Goal: Task Accomplishment & Management: Manage account settings

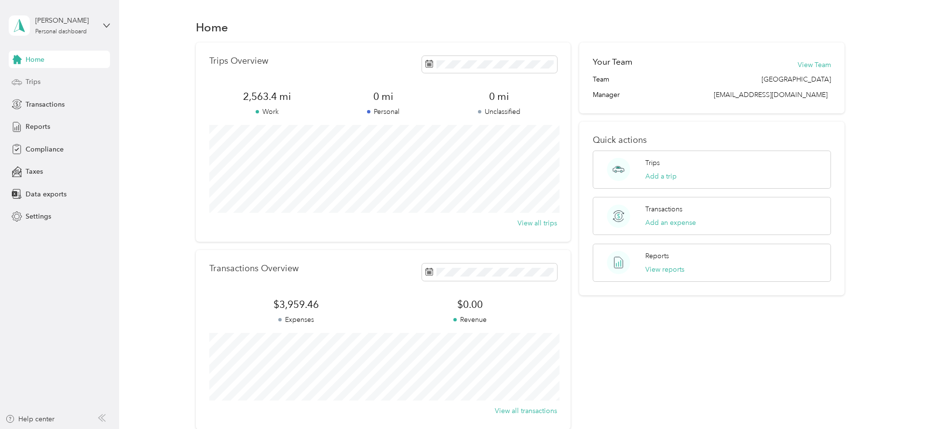
click at [38, 81] on span "Trips" at bounding box center [33, 82] width 15 height 10
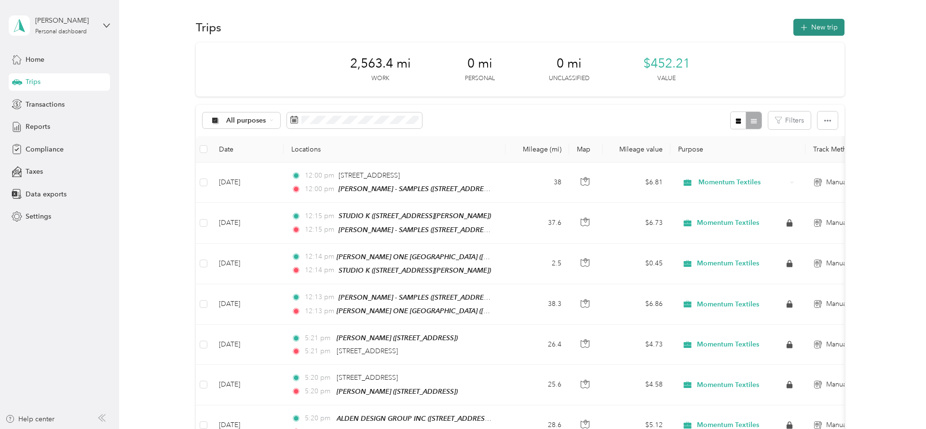
click at [818, 23] on button "New trip" at bounding box center [819, 27] width 51 height 17
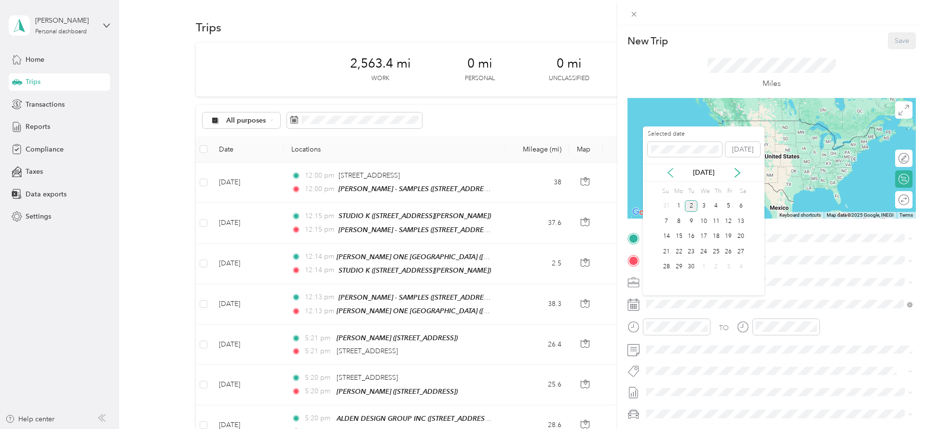
click at [669, 172] on icon at bounding box center [671, 173] width 10 height 10
click at [718, 223] on div "7" at bounding box center [716, 221] width 13 height 12
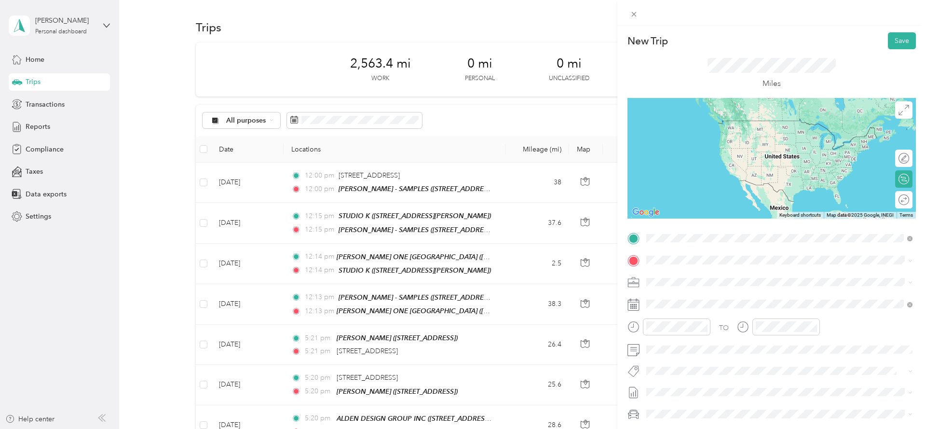
click at [687, 375] on span "TEAM" at bounding box center [680, 379] width 16 height 9
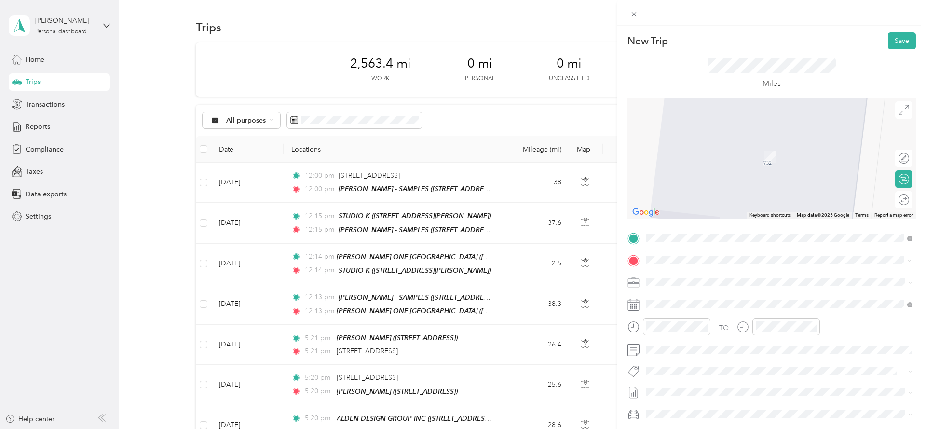
click at [745, 307] on div "TEAM CURIOSO [STREET_ADDRESS][PERSON_NAME]" at bounding box center [722, 306] width 115 height 24
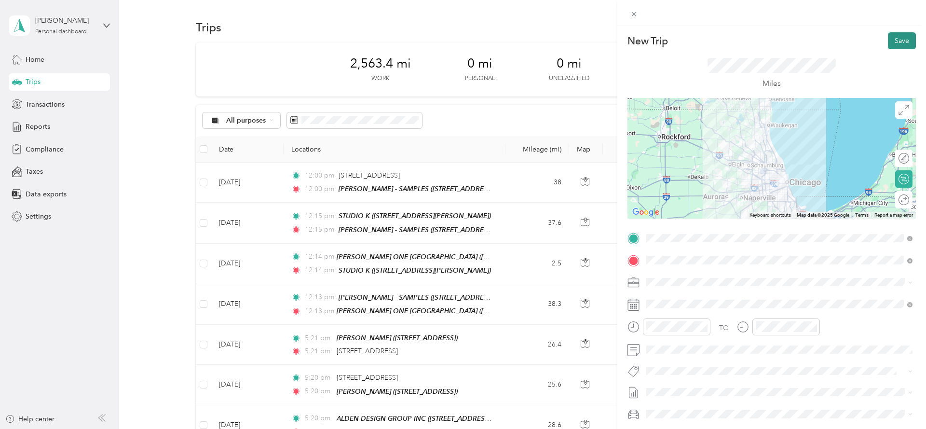
click at [906, 43] on button "Save" at bounding box center [902, 40] width 28 height 17
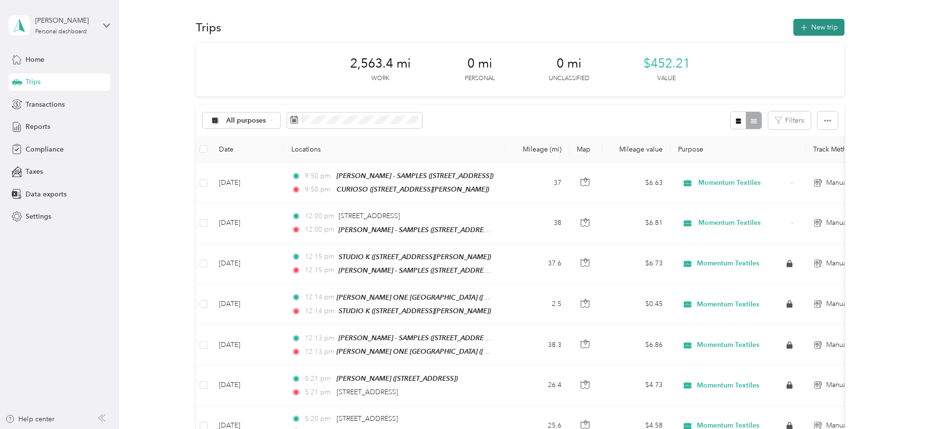
click at [810, 32] on button "New trip" at bounding box center [819, 27] width 51 height 17
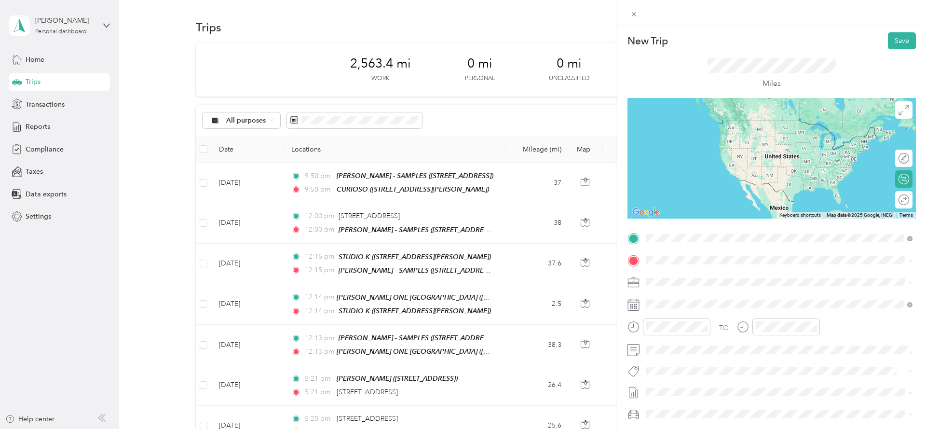
click at [776, 283] on div "TEAM CURIOSO [STREET_ADDRESS][PERSON_NAME]" at bounding box center [722, 284] width 115 height 24
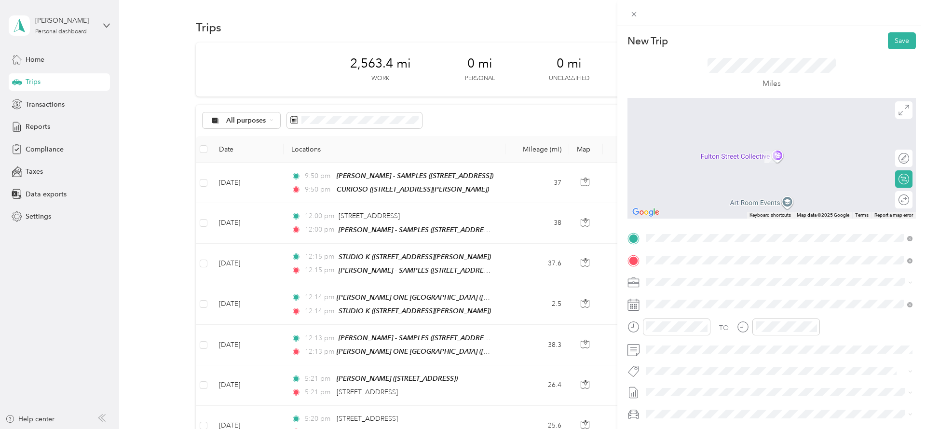
click at [709, 334] on strong "[PERSON_NAME] GROUP" at bounding box center [739, 334] width 83 height 9
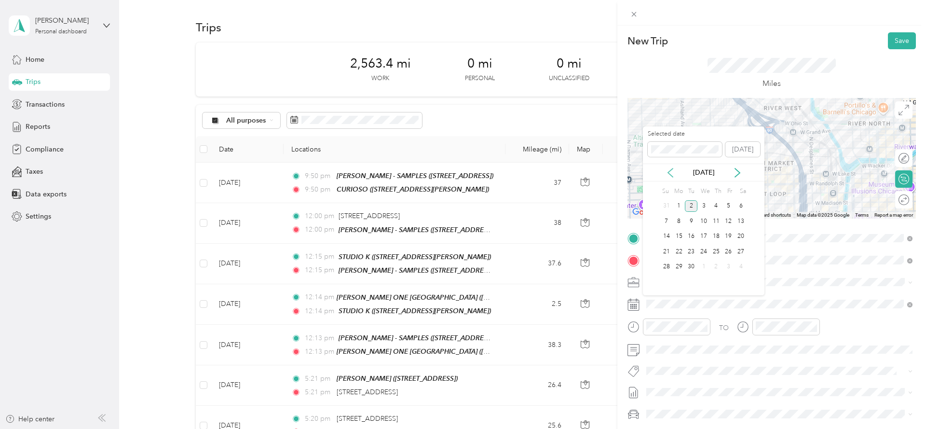
click at [670, 169] on icon at bounding box center [670, 172] width 5 height 9
click at [718, 220] on div "7" at bounding box center [716, 221] width 13 height 12
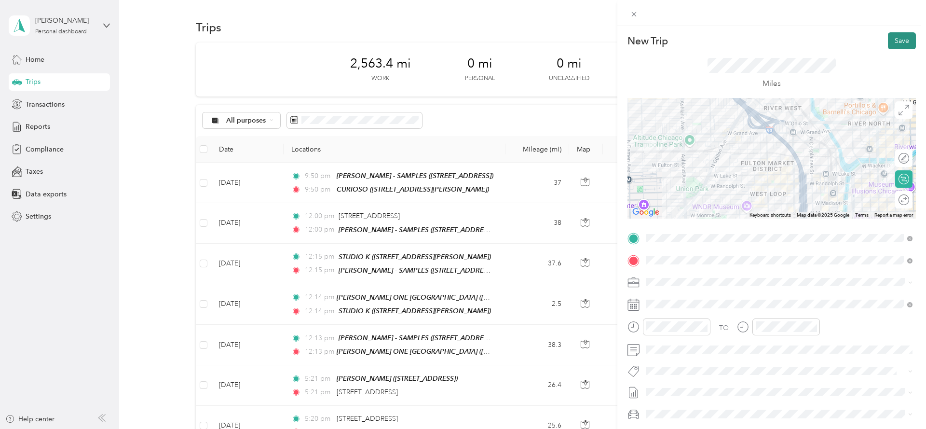
click at [906, 35] on button "Save" at bounding box center [902, 40] width 28 height 17
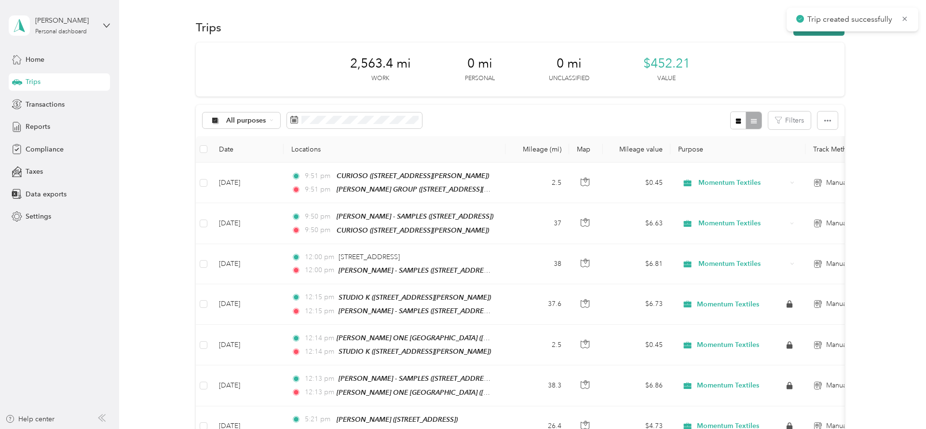
click at [824, 34] on button "New trip" at bounding box center [819, 27] width 51 height 17
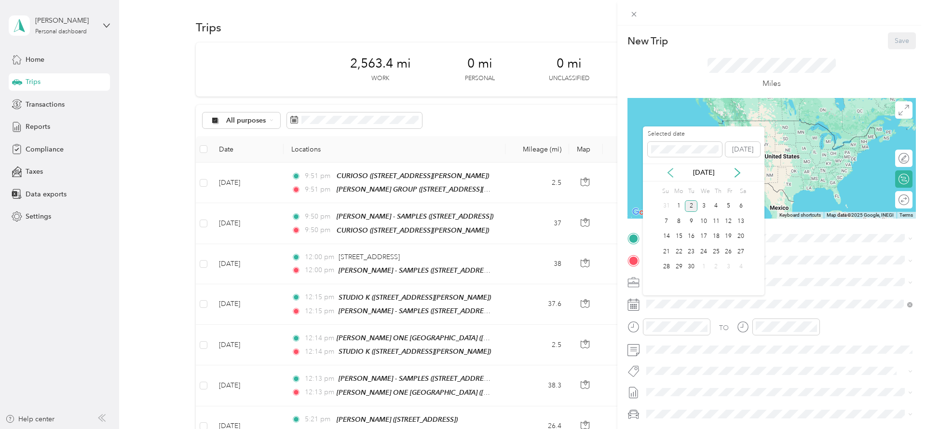
click at [672, 169] on icon at bounding box center [670, 172] width 5 height 9
click at [718, 219] on div "7" at bounding box center [716, 221] width 13 height 12
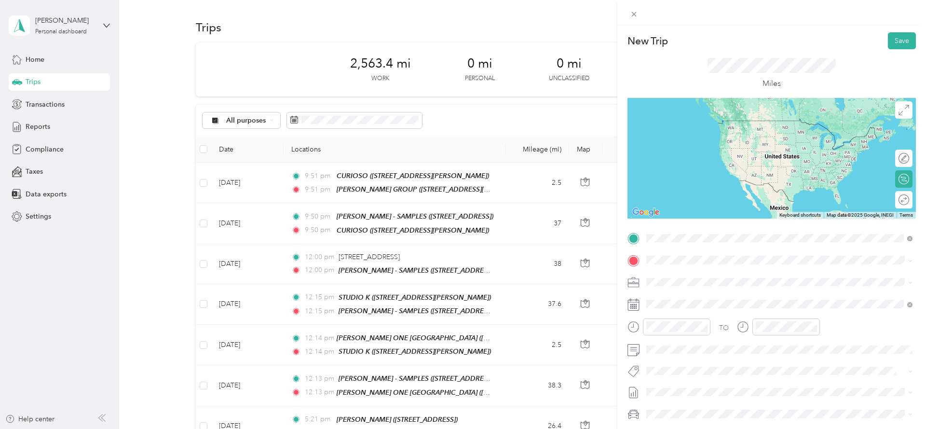
click at [741, 313] on strong "[PERSON_NAME] GROUP" at bounding box center [739, 311] width 83 height 9
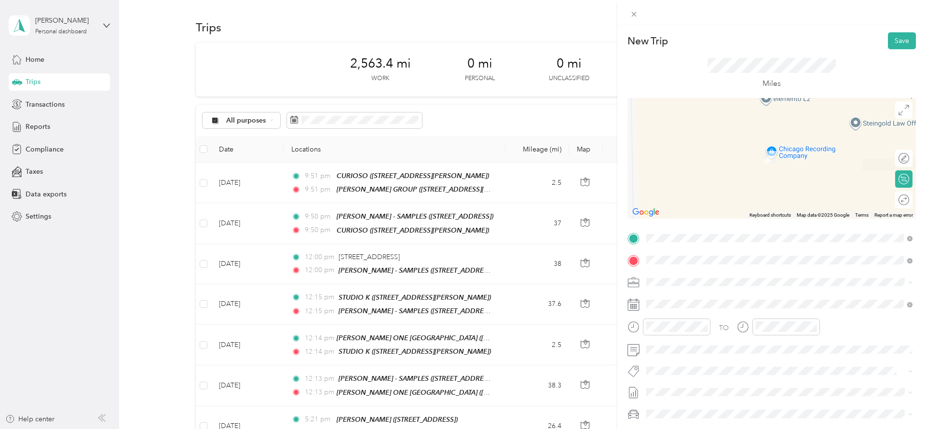
click at [744, 293] on span "[STREET_ADDRESS][US_STATE]" at bounding box center [713, 294] width 96 height 9
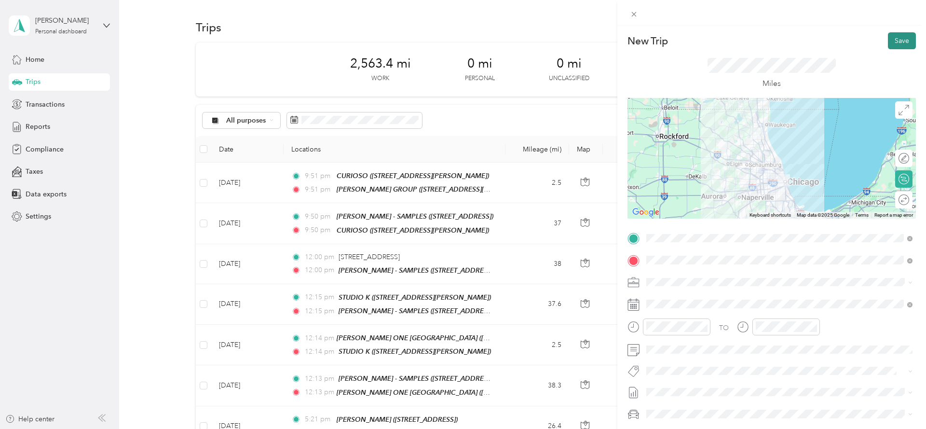
click at [913, 42] on button "Save" at bounding box center [902, 40] width 28 height 17
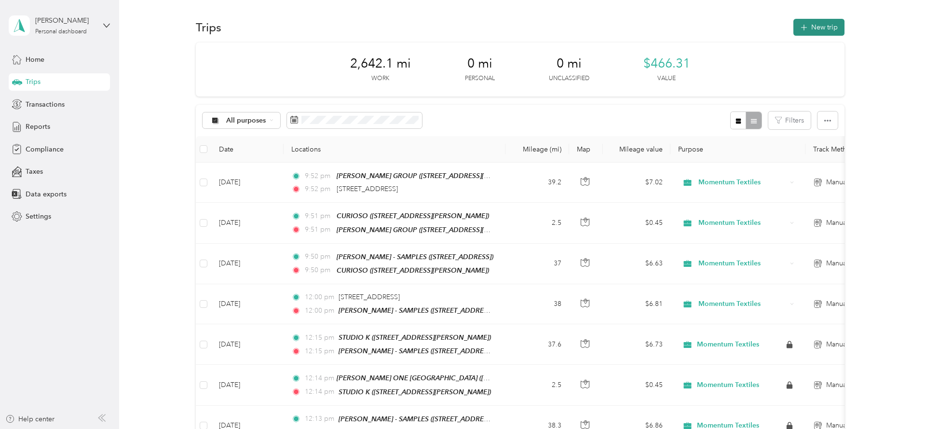
click at [814, 26] on button "New trip" at bounding box center [819, 27] width 51 height 17
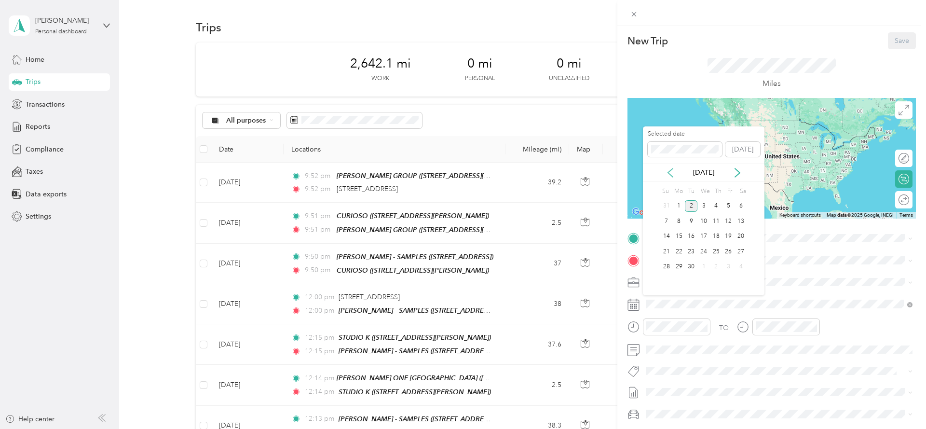
click at [672, 169] on icon at bounding box center [670, 172] width 5 height 9
click at [707, 233] on div "13" at bounding box center [704, 237] width 13 height 12
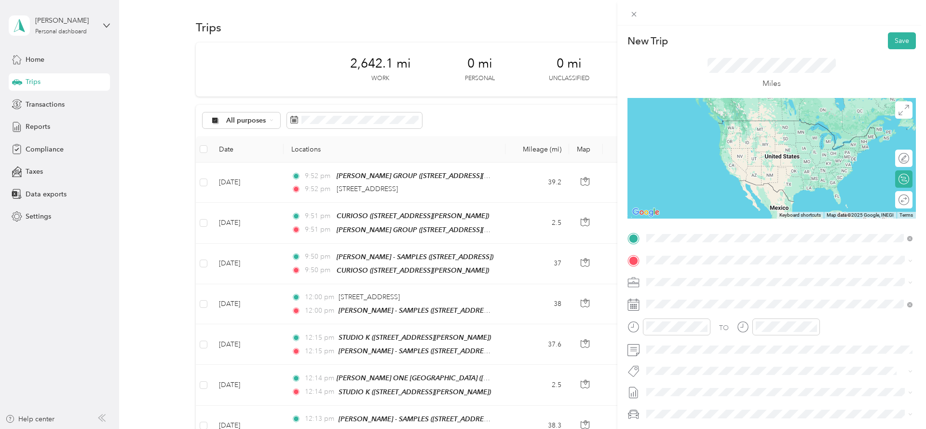
click at [730, 373] on div "TEAM [PERSON_NAME] - SAMPLES" at bounding box center [728, 379] width 127 height 12
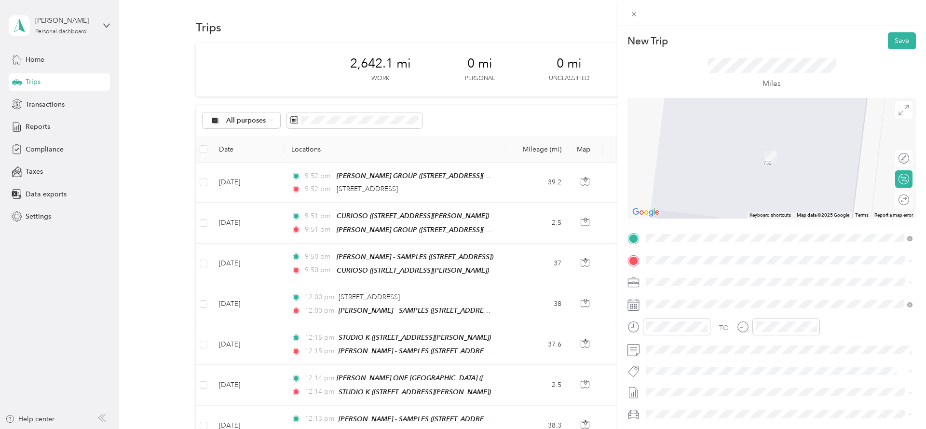
click at [745, 345] on span "[STREET_ADDRESS][PERSON_NAME] 4TH FLR, 60601, [GEOGRAPHIC_DATA], [GEOGRAPHIC_DA…" at bounding box center [785, 351] width 241 height 18
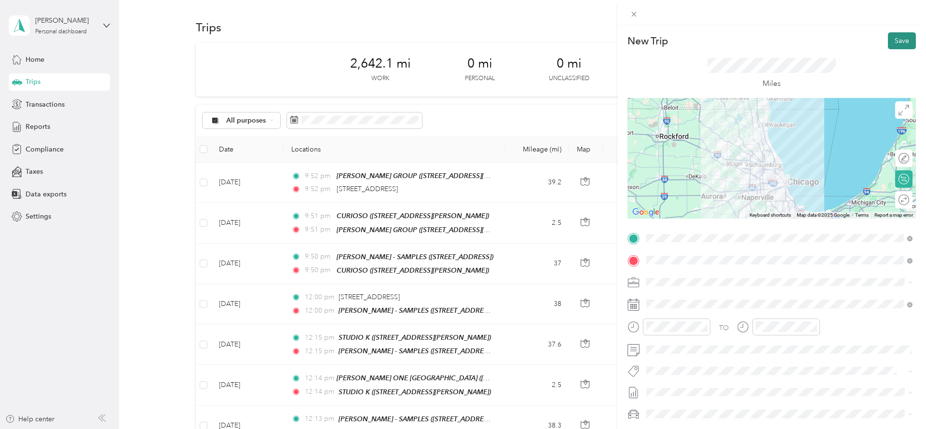
click at [902, 40] on button "Save" at bounding box center [902, 40] width 28 height 17
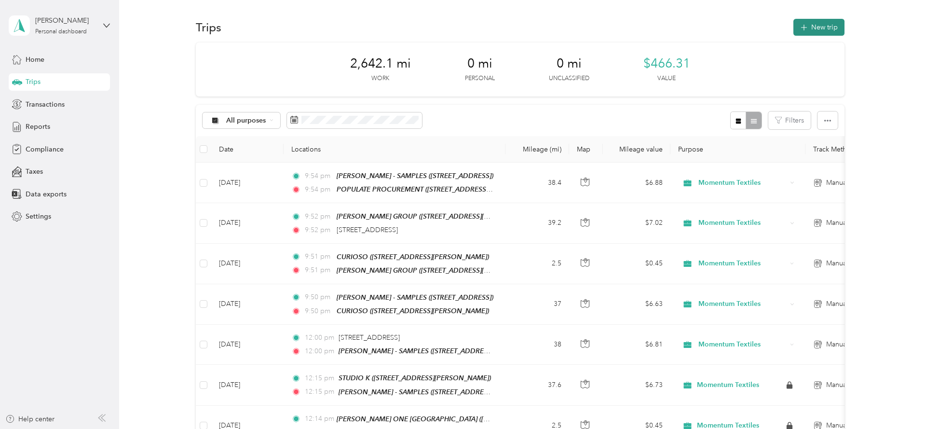
click at [841, 31] on button "New trip" at bounding box center [819, 27] width 51 height 17
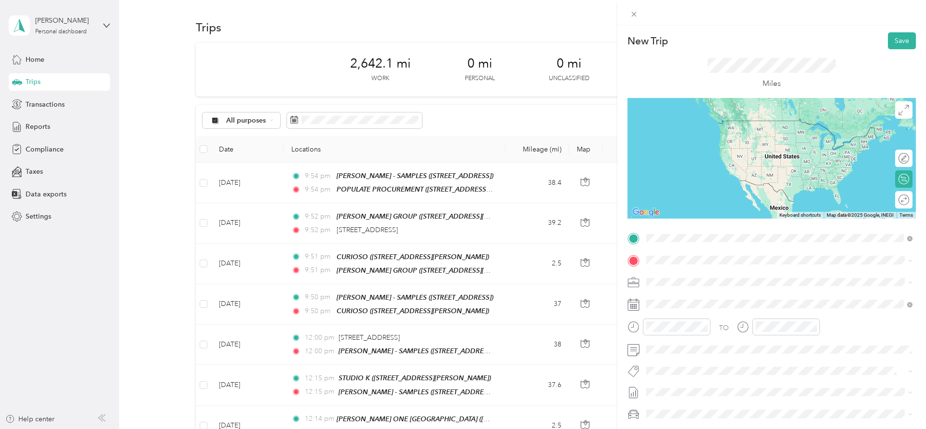
click at [719, 317] on div "TEAM POPULATE PROCUREMENT [STREET_ADDRESS][PERSON_NAME] 4TH FLR, 60601, [GEOGRA…" at bounding box center [787, 323] width 245 height 34
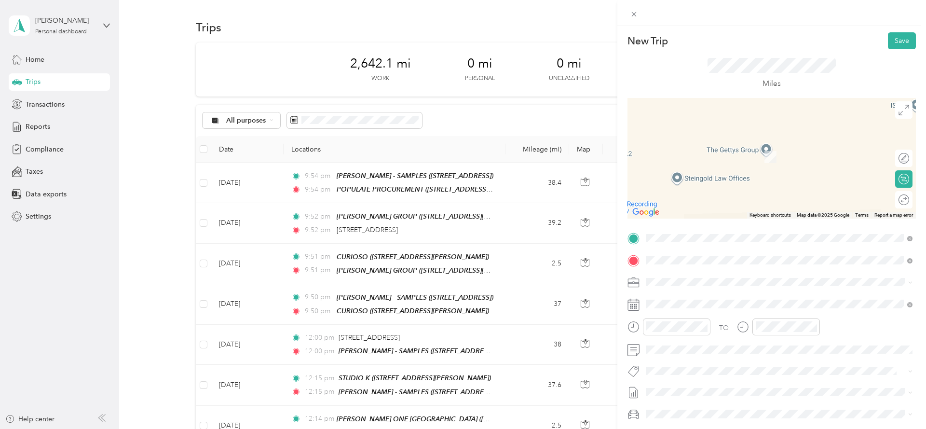
click at [734, 305] on div "TEAM ML GROUP [STREET_ADDRESS]" at bounding box center [699, 306] width 69 height 24
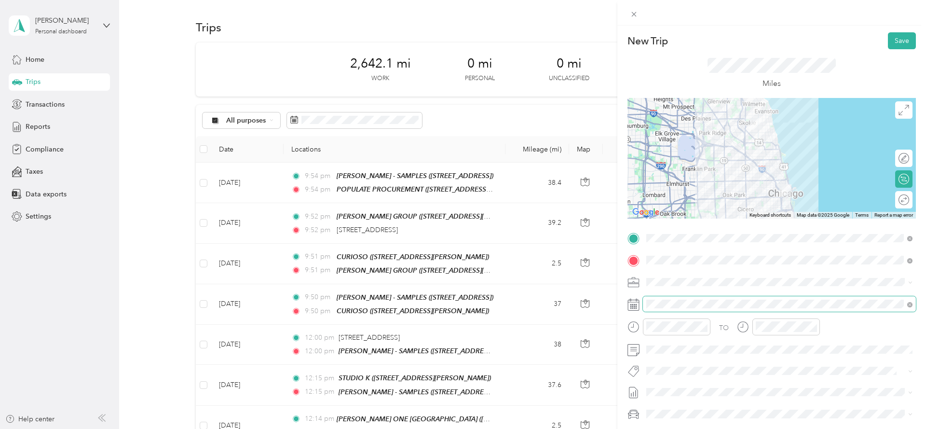
click at [720, 311] on span at bounding box center [779, 303] width 273 height 15
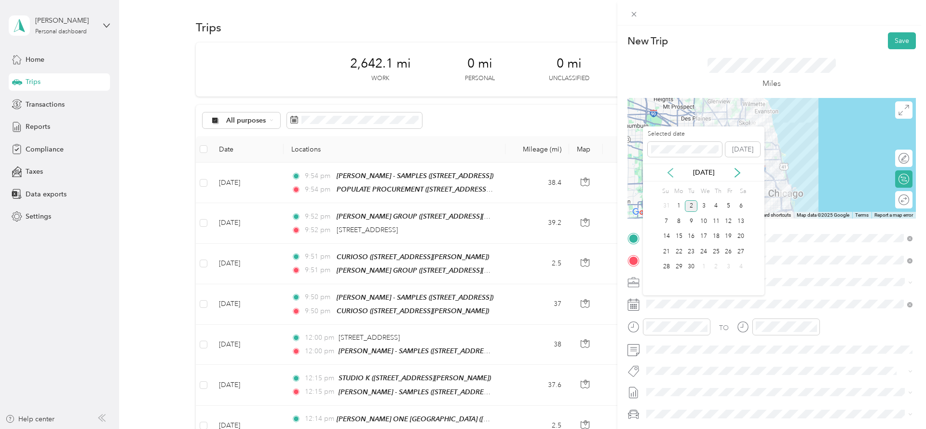
click at [668, 171] on icon at bounding box center [671, 173] width 10 height 10
click at [707, 235] on div "13" at bounding box center [704, 237] width 13 height 12
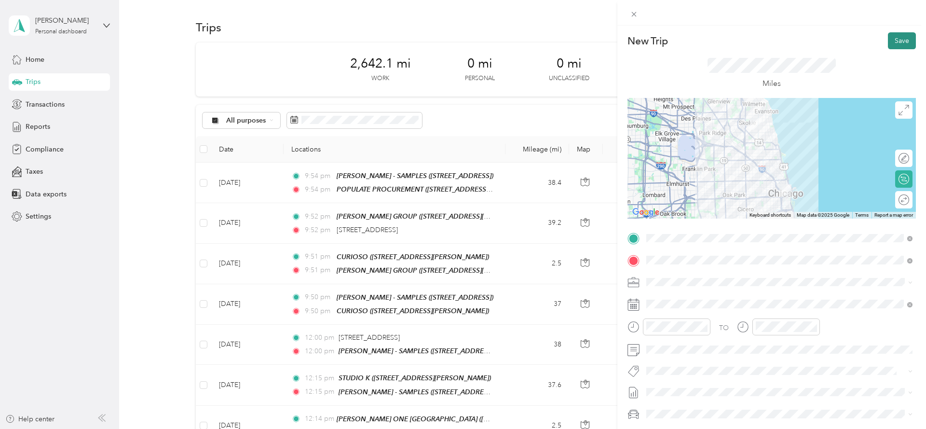
click at [903, 40] on button "Save" at bounding box center [902, 40] width 28 height 17
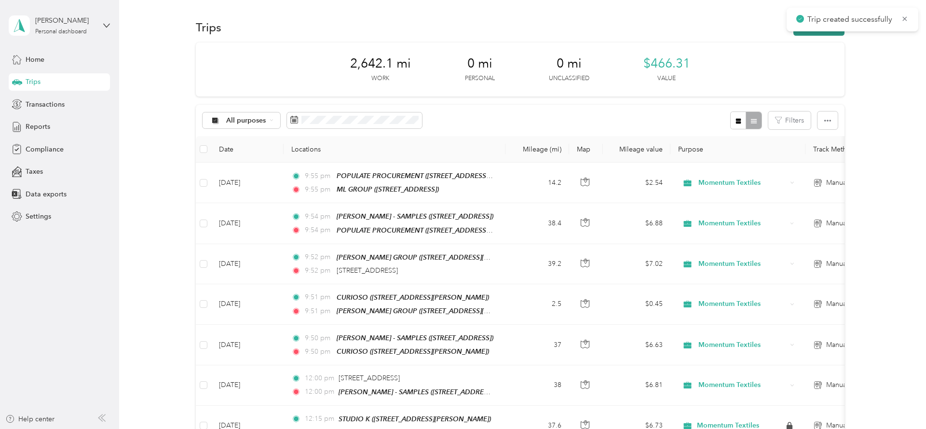
click at [844, 31] on button "New trip" at bounding box center [819, 27] width 51 height 17
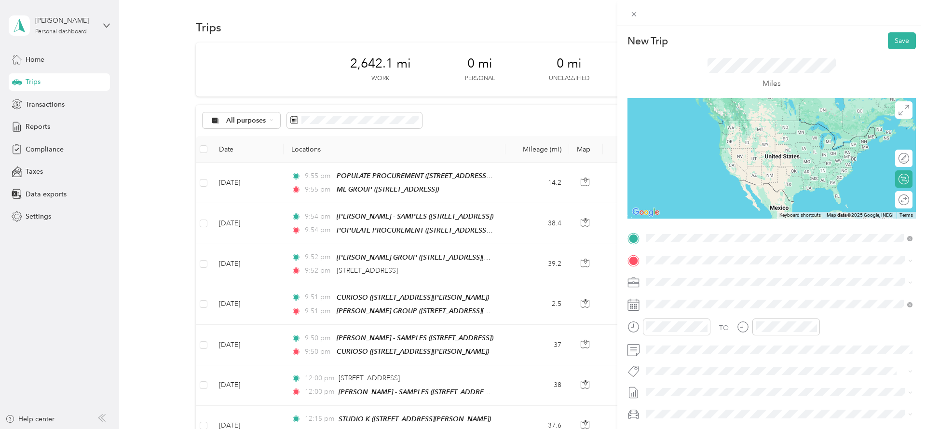
click at [718, 279] on strong "ML GROUP" at bounding box center [716, 278] width 36 height 9
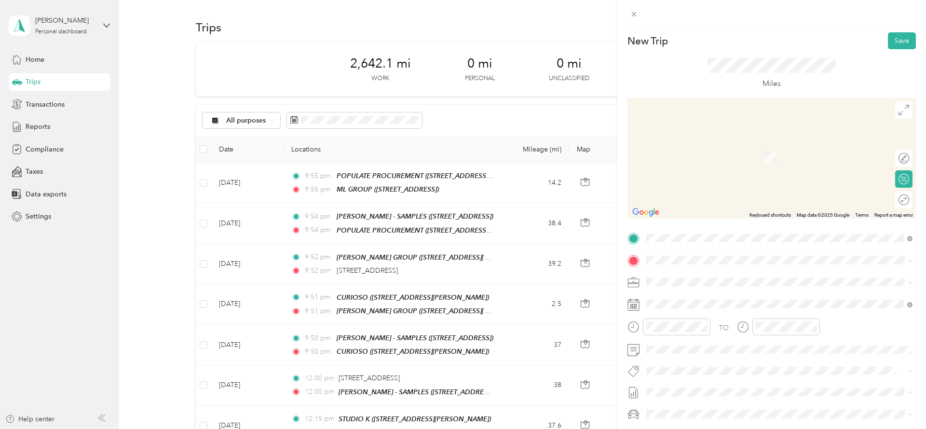
click at [694, 297] on span "[STREET_ADDRESS][US_STATE]" at bounding box center [713, 292] width 96 height 9
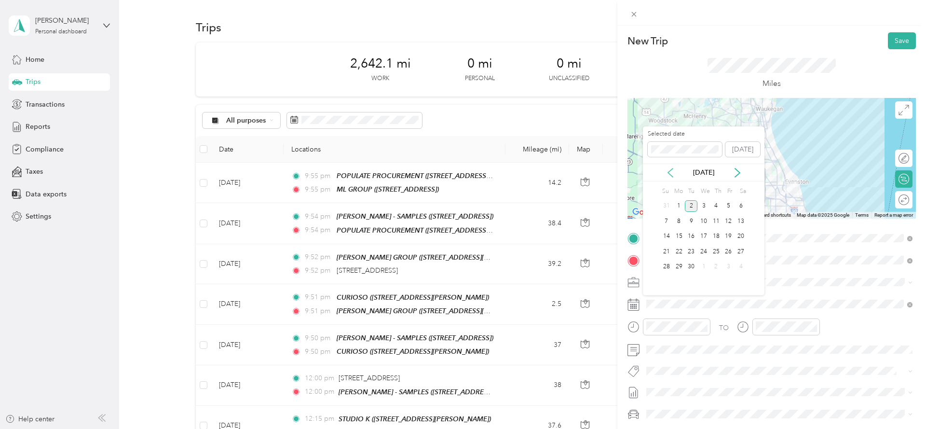
click at [673, 171] on icon at bounding box center [671, 173] width 10 height 10
click at [703, 234] on div "13" at bounding box center [704, 237] width 13 height 12
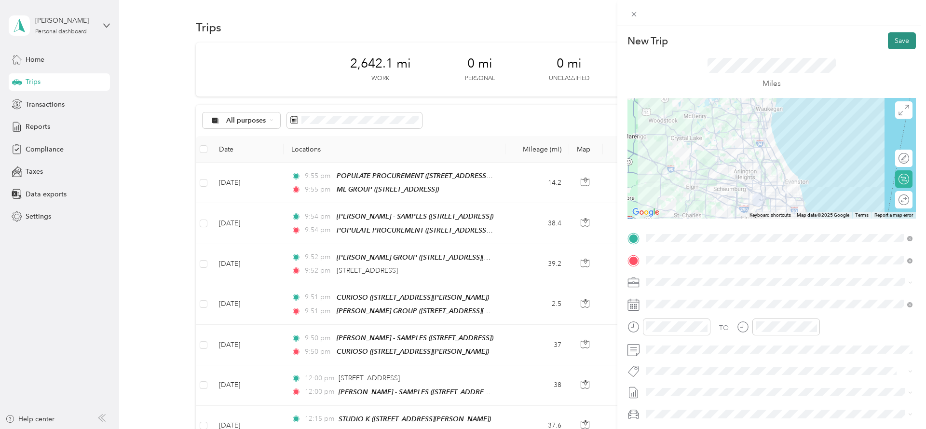
click at [901, 41] on button "Save" at bounding box center [902, 40] width 28 height 17
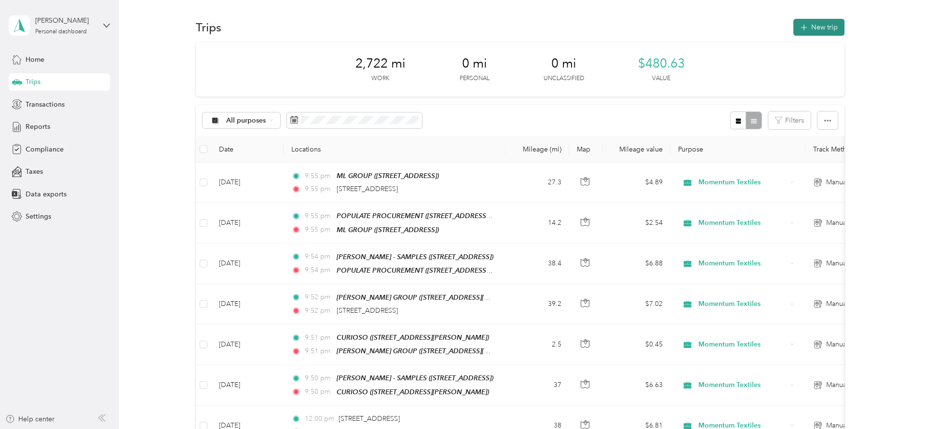
click at [829, 29] on button "New trip" at bounding box center [819, 27] width 51 height 17
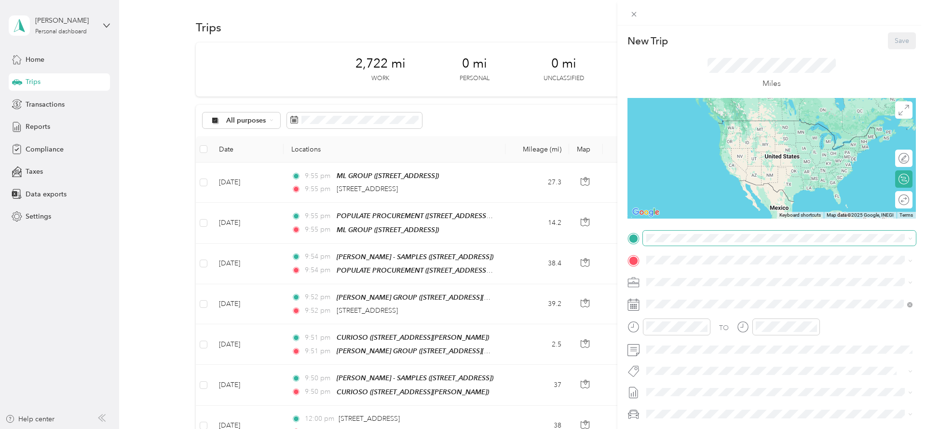
click at [659, 243] on span at bounding box center [779, 238] width 273 height 15
click at [714, 283] on li "[STREET_ADDRESS][US_STATE]" at bounding box center [779, 273] width 273 height 20
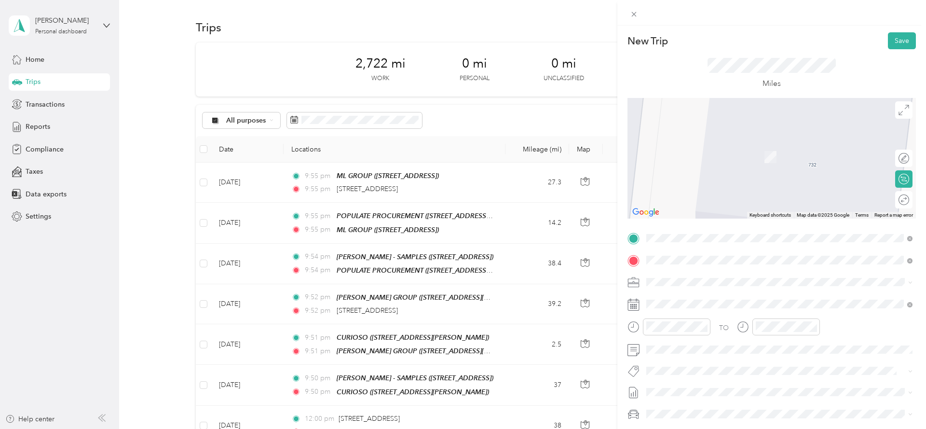
click at [706, 323] on span "[PERSON_NAME] Square [GEOGRAPHIC_DATA], [US_STATE], [GEOGRAPHIC_DATA]" at bounding box center [756, 325] width 182 height 17
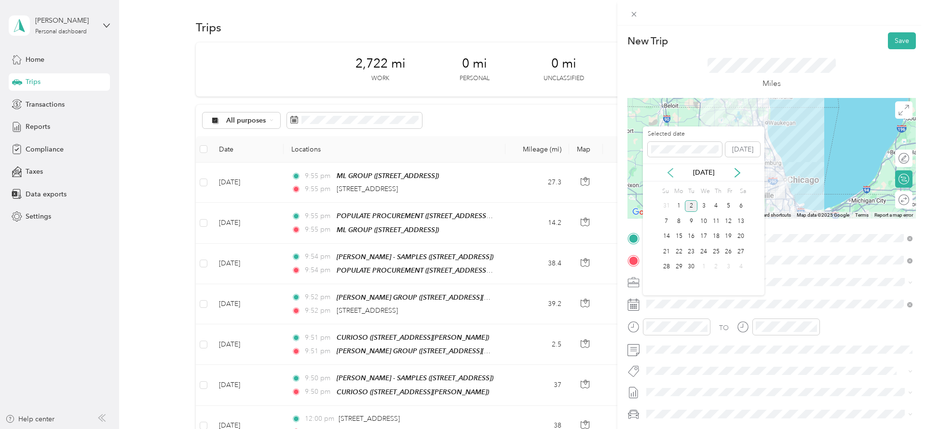
click at [668, 171] on icon at bounding box center [671, 173] width 10 height 10
click at [705, 248] on div "20" at bounding box center [704, 252] width 13 height 12
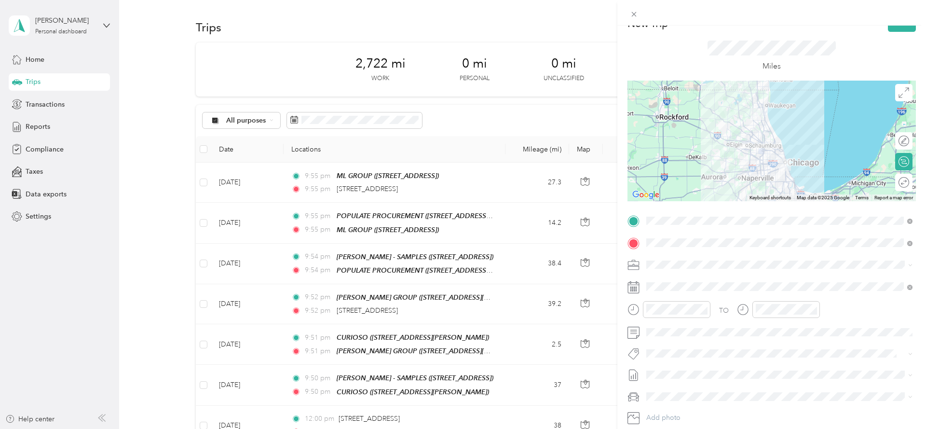
scroll to position [14, 0]
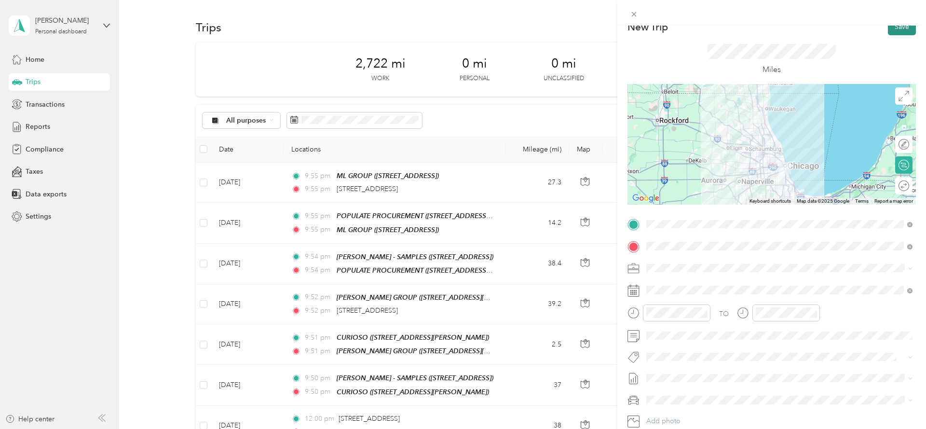
click at [903, 32] on button "Save" at bounding box center [902, 26] width 28 height 17
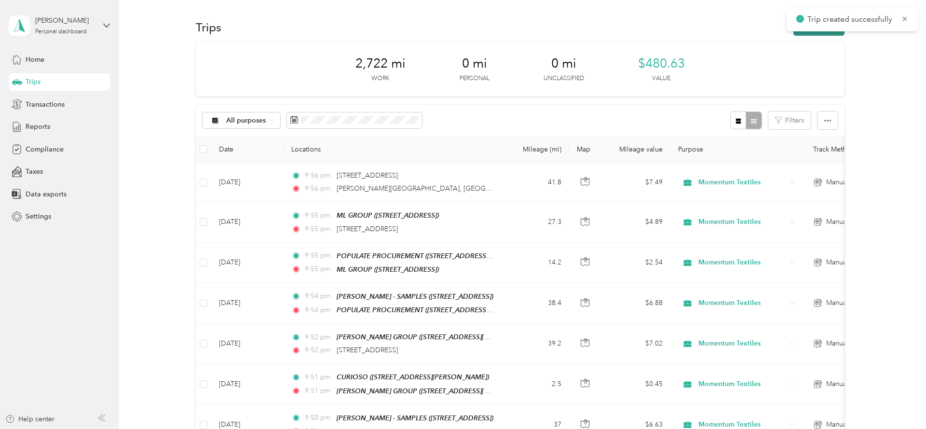
click at [843, 32] on button "New trip" at bounding box center [819, 27] width 51 height 17
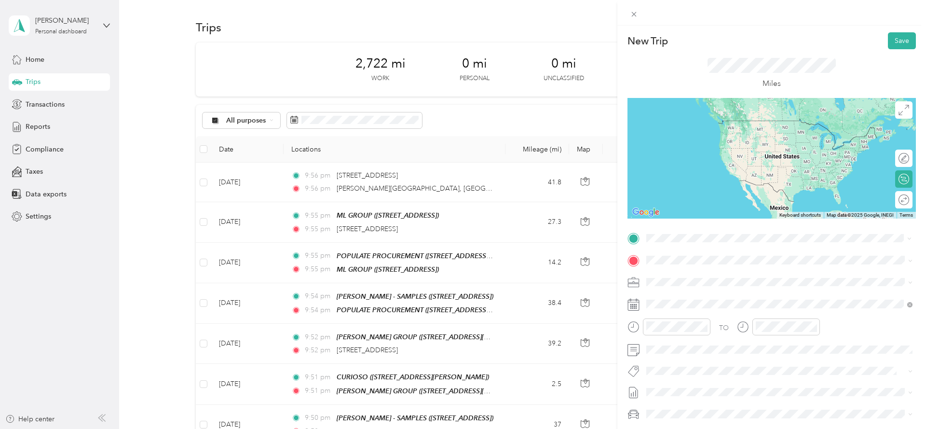
click at [705, 270] on span "[PERSON_NAME] Square [GEOGRAPHIC_DATA], [US_STATE], [GEOGRAPHIC_DATA]" at bounding box center [756, 277] width 182 height 17
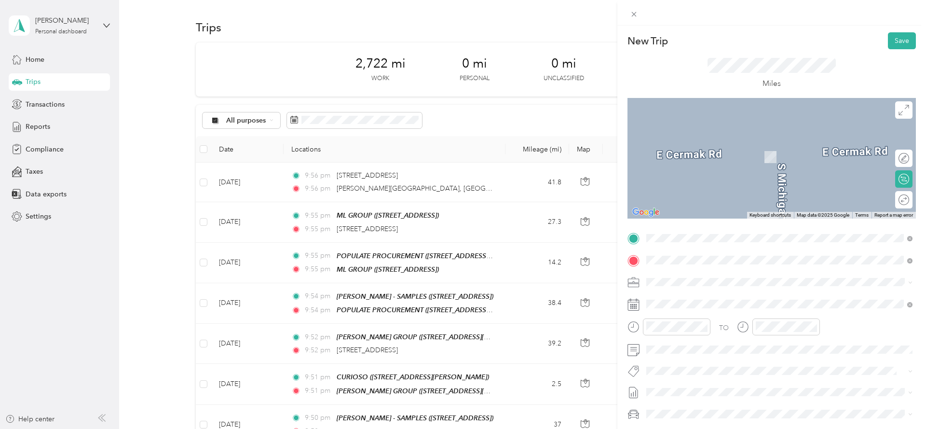
click at [741, 400] on strong "[PERSON_NAME] - SAMPLES" at bounding box center [745, 401] width 94 height 9
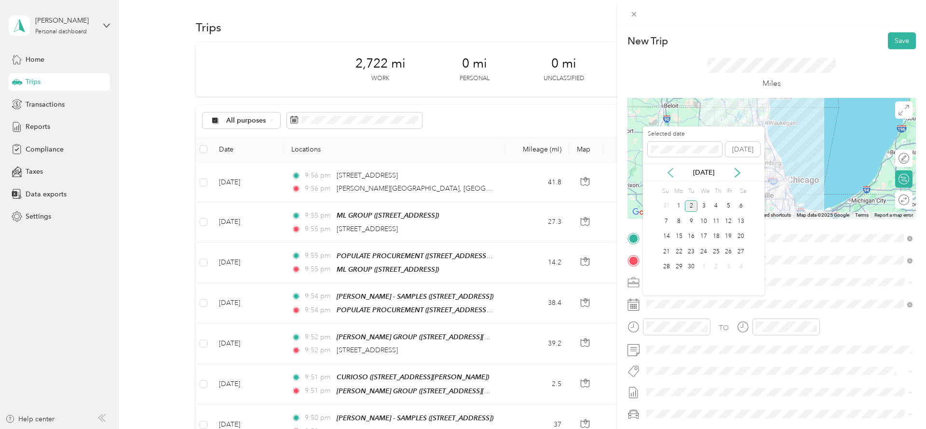
click at [672, 170] on icon at bounding box center [671, 173] width 10 height 10
click at [706, 252] on div "20" at bounding box center [704, 252] width 13 height 12
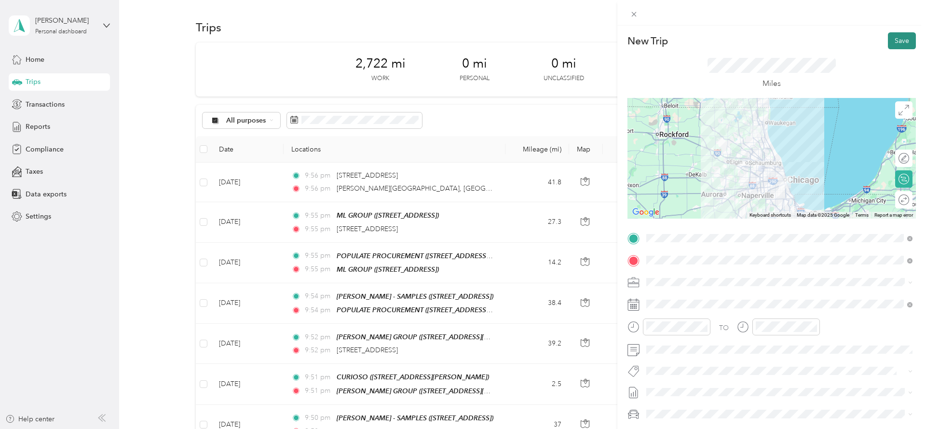
click at [911, 43] on button "Save" at bounding box center [902, 40] width 28 height 17
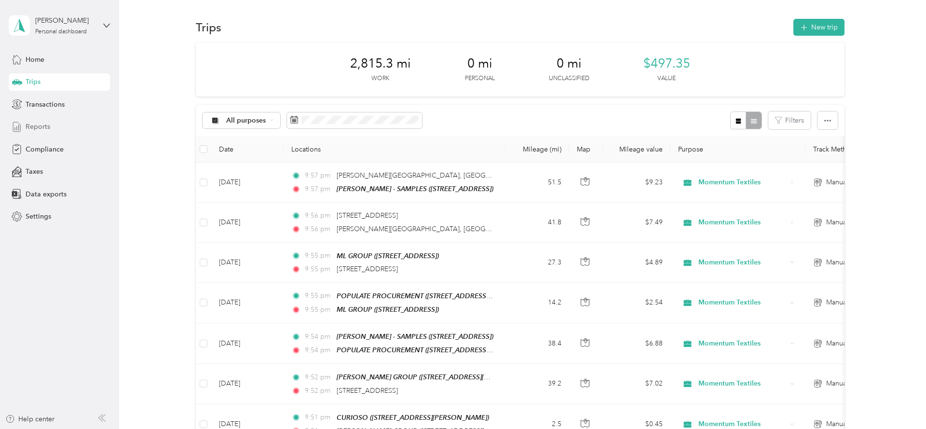
click at [44, 124] on span "Reports" at bounding box center [38, 127] width 25 height 10
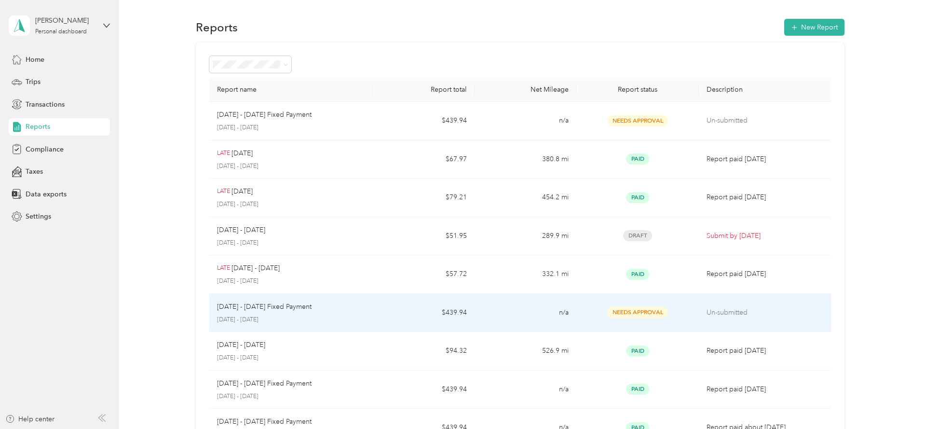
click at [364, 310] on div "[DATE] - [DATE] Fixed Payment" at bounding box center [291, 307] width 148 height 11
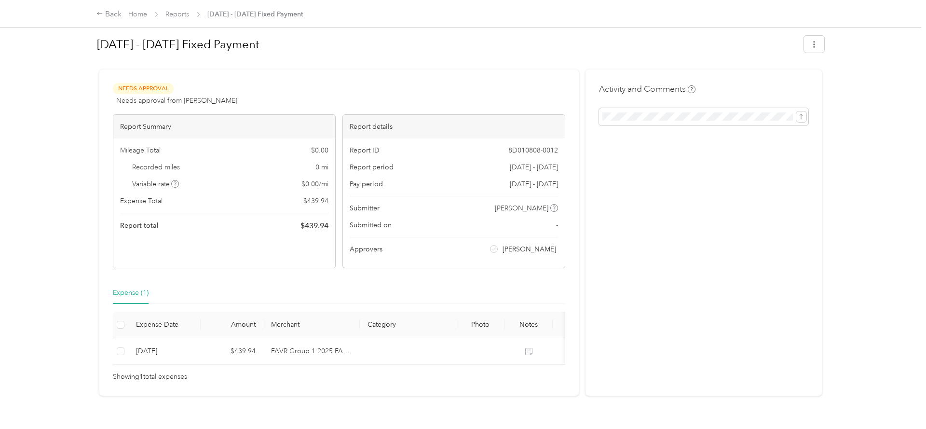
scroll to position [6, 0]
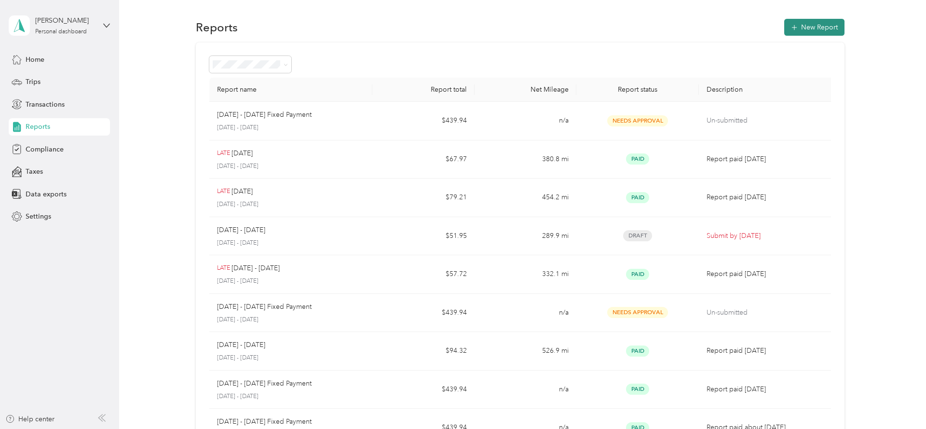
click at [810, 26] on button "New Report" at bounding box center [814, 27] width 60 height 17
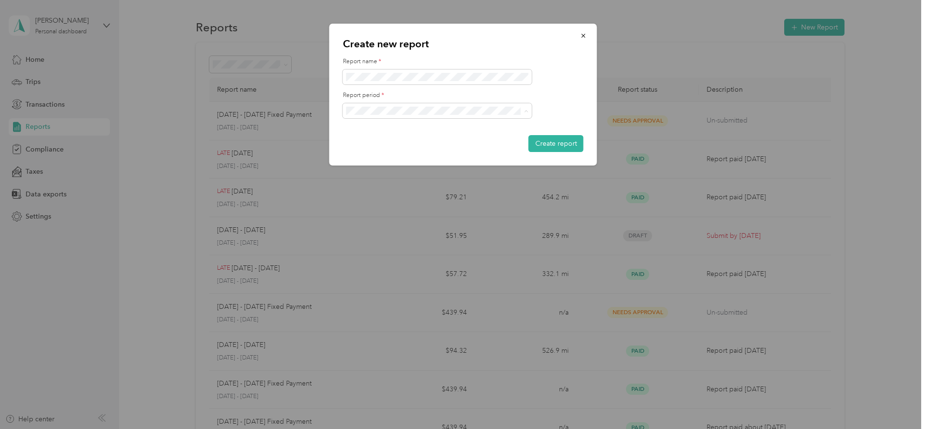
click at [375, 143] on span "[DATE] - [DATE]" at bounding box center [374, 144] width 48 height 8
click at [545, 139] on button "Create report" at bounding box center [556, 143] width 55 height 17
click at [570, 146] on button "Create report" at bounding box center [556, 143] width 55 height 17
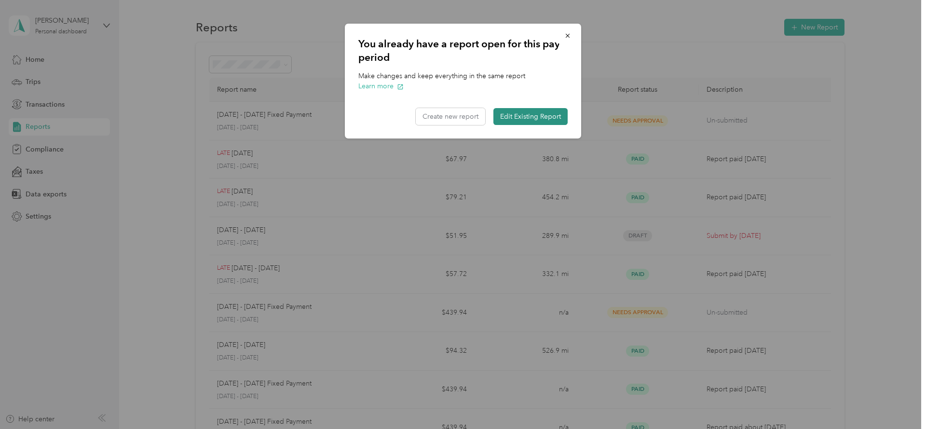
click at [530, 122] on button "Edit Existing Report" at bounding box center [531, 116] width 74 height 17
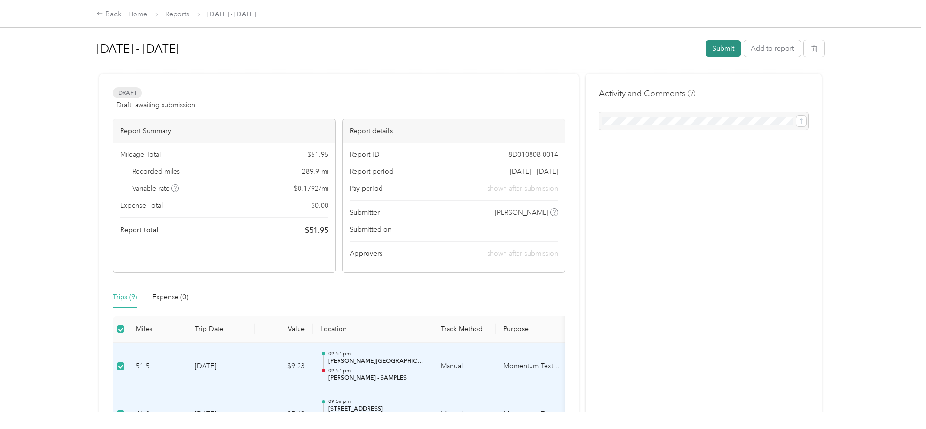
click at [726, 47] on button "Submit" at bounding box center [723, 48] width 35 height 17
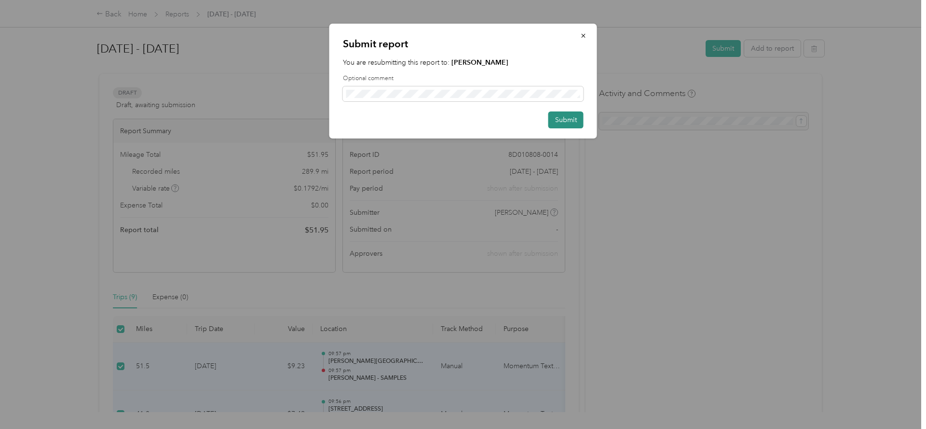
click at [561, 124] on button "Submit" at bounding box center [566, 119] width 35 height 17
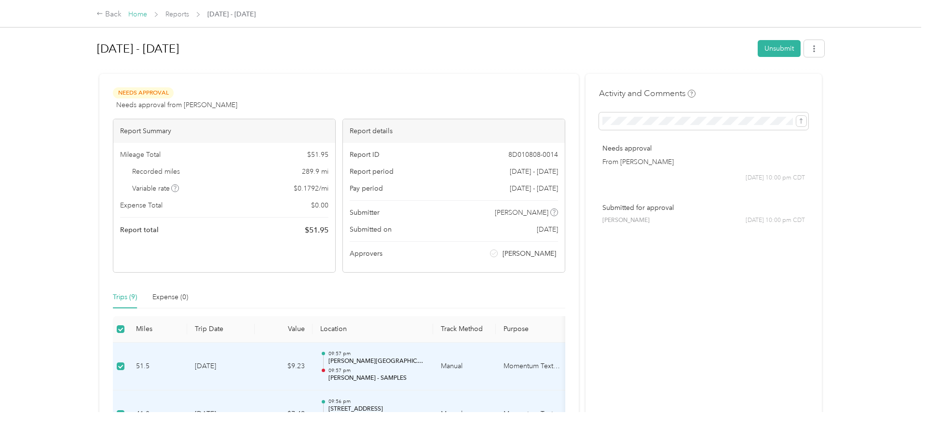
click at [136, 17] on link "Home" at bounding box center [137, 14] width 19 height 8
